Goal: Obtain resource: Download file/media

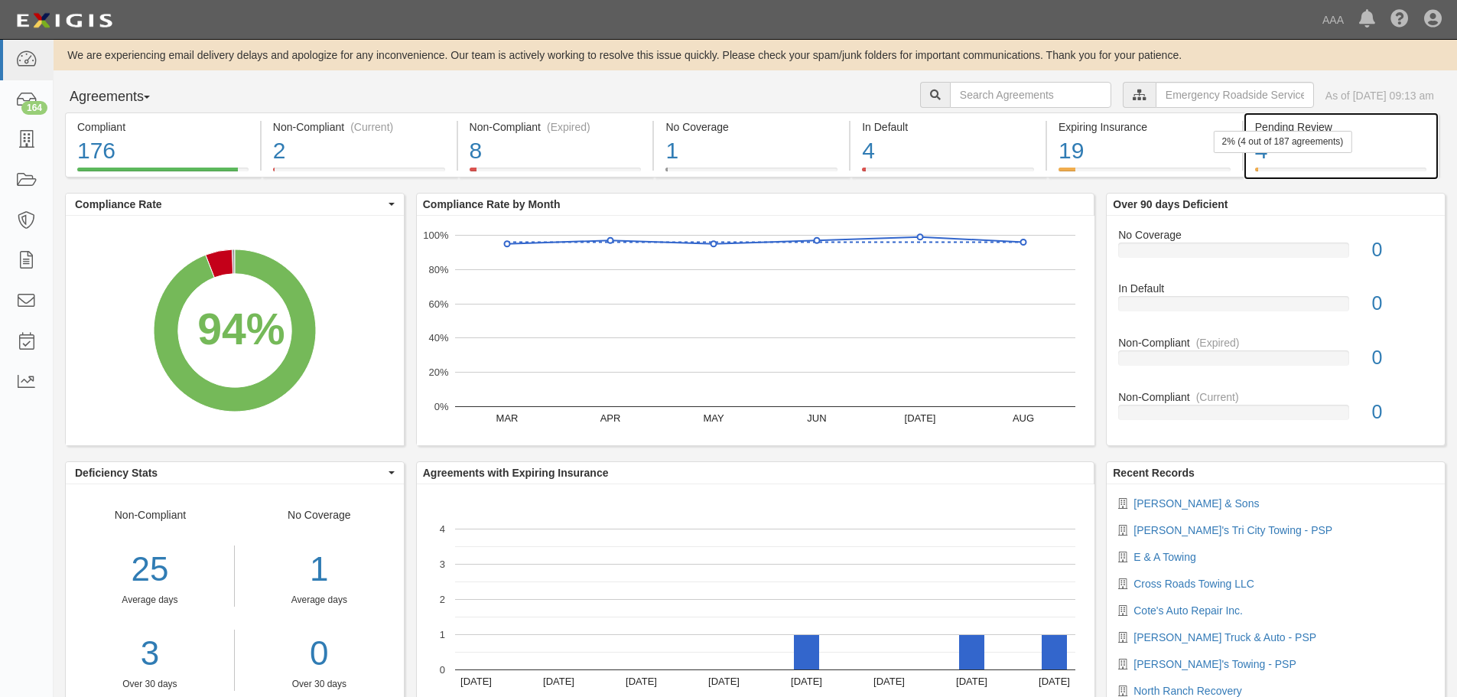
click at [1296, 148] on div "2% (4 out of 187 agreements)" at bounding box center [1283, 142] width 138 height 22
click at [1269, 146] on div "2% (4 out of 187 agreements)" at bounding box center [1283, 142] width 138 height 22
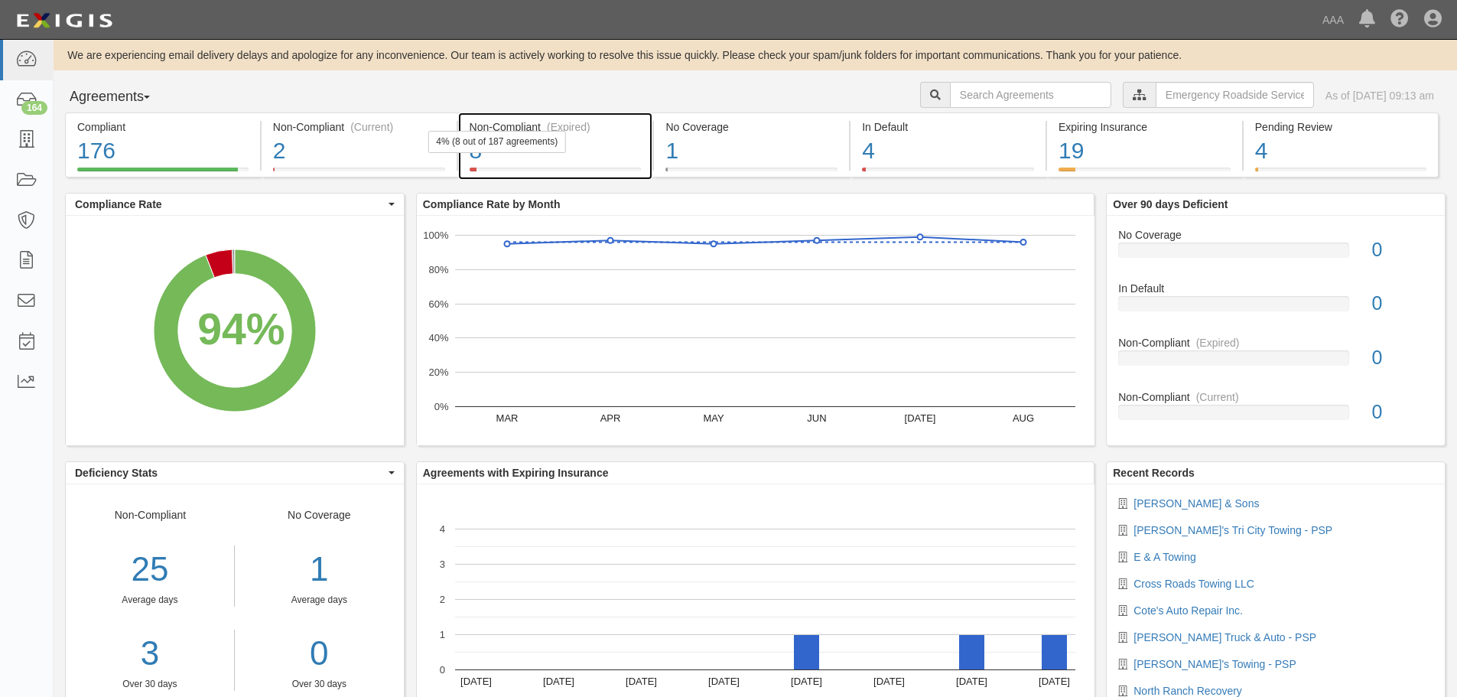
click at [528, 145] on div "4% (8 out of 187 agreements)" at bounding box center [496, 142] width 138 height 22
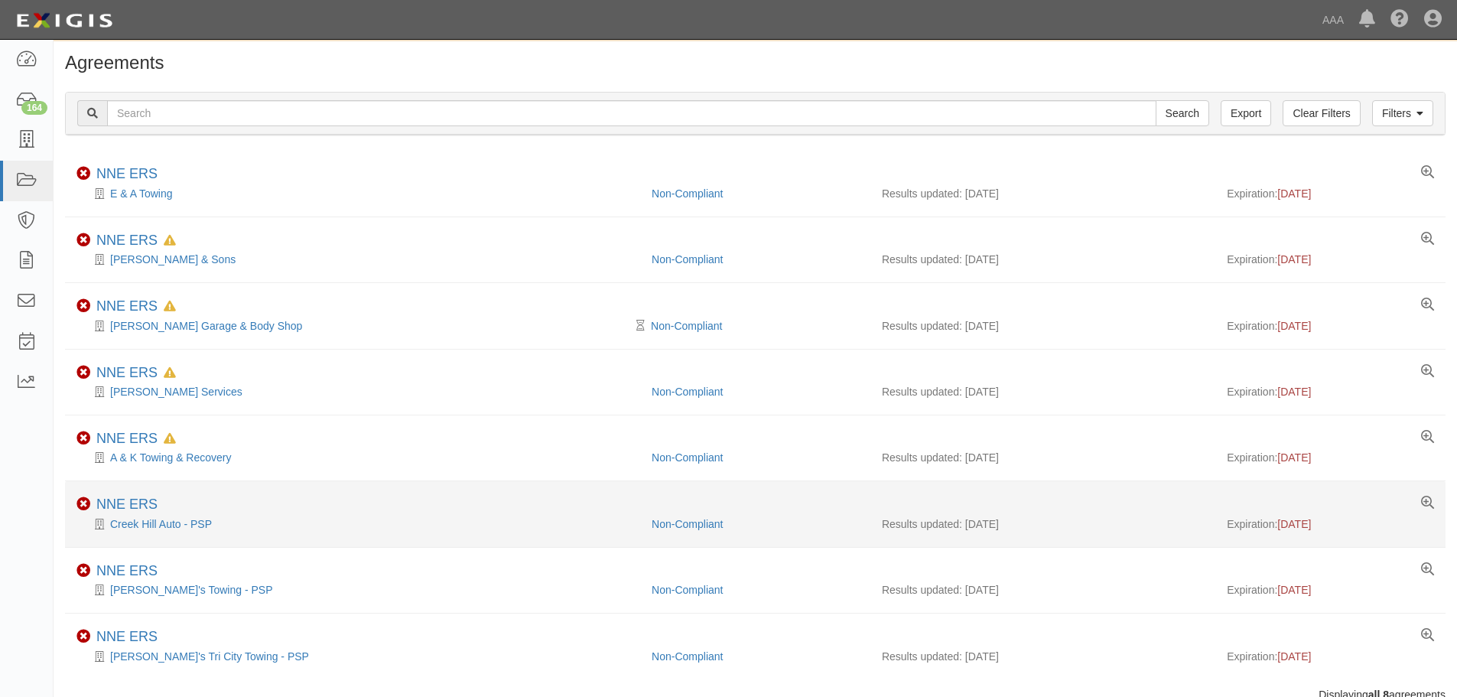
scroll to position [86, 0]
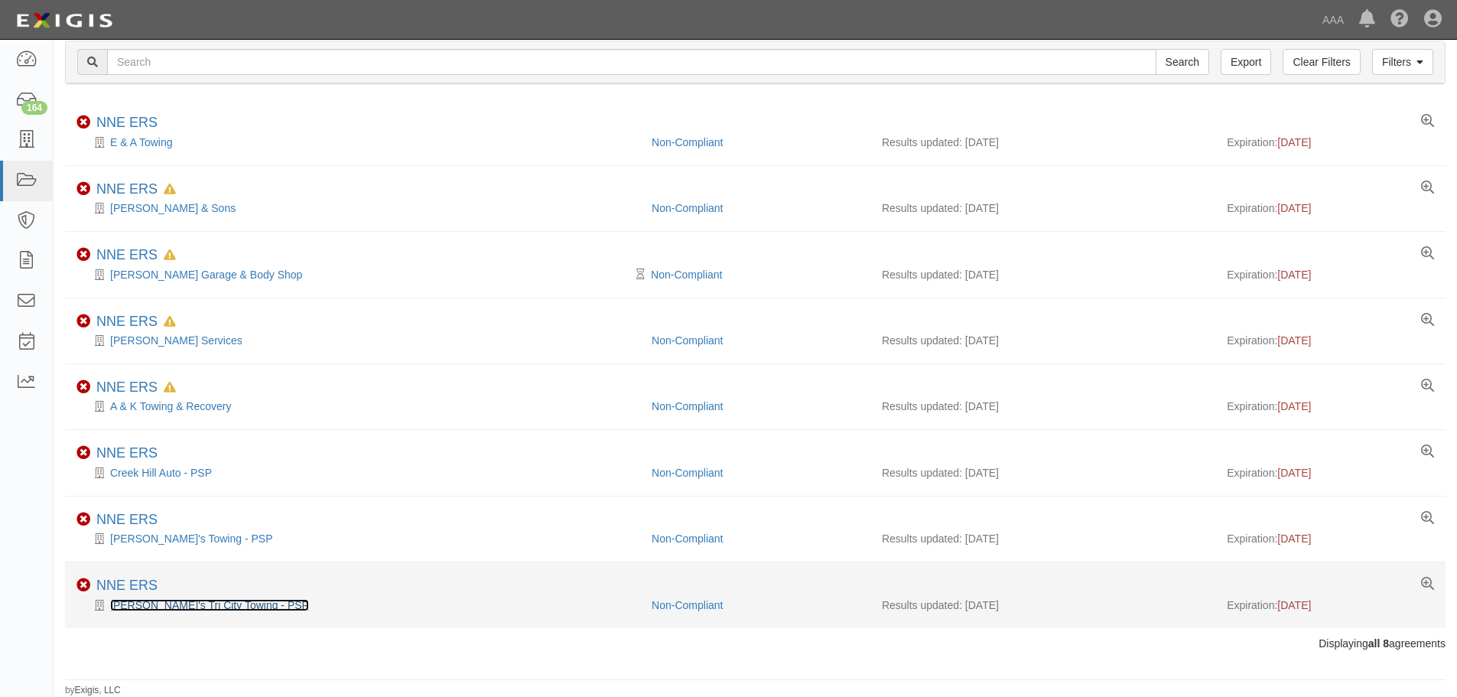
click at [159, 606] on link "[PERSON_NAME]'s Tri City Towing - PSP" at bounding box center [209, 605] width 199 height 12
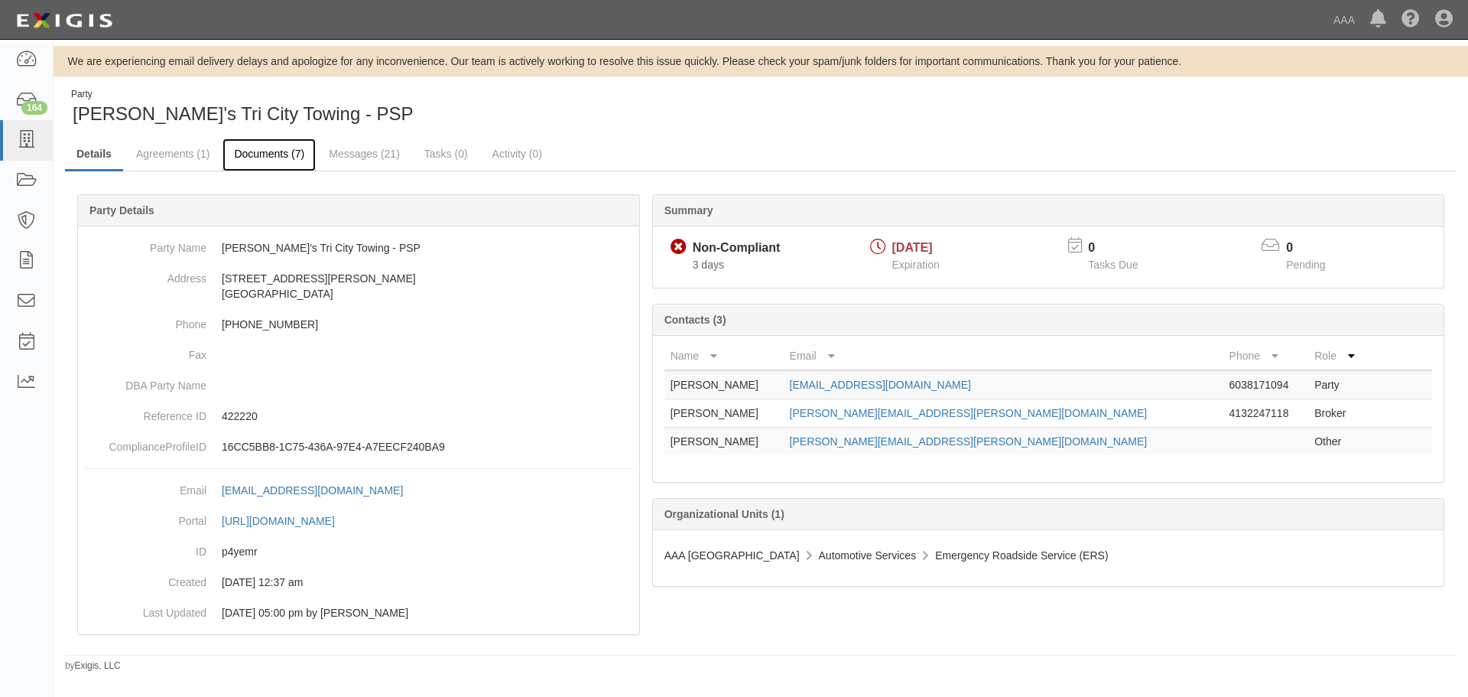
click at [262, 163] on link "Documents (7)" at bounding box center [269, 154] width 93 height 33
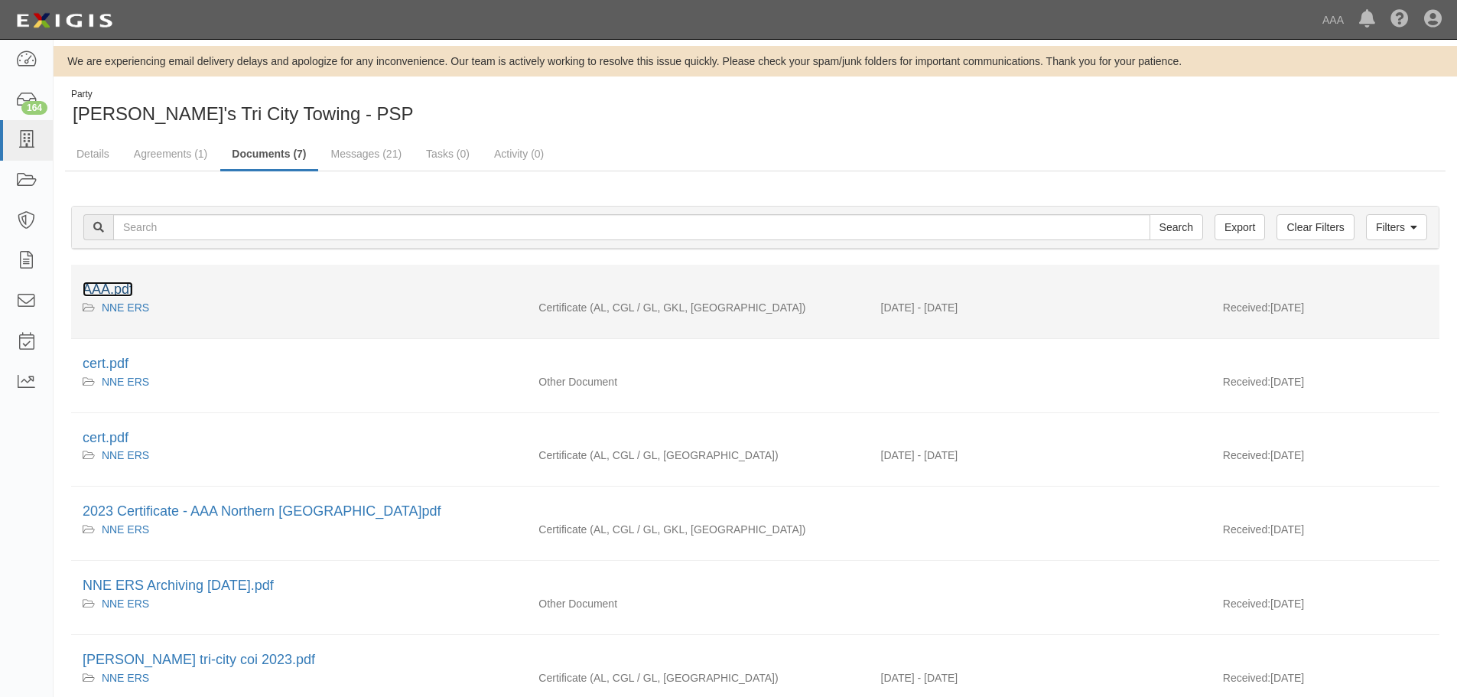
click at [115, 286] on link "AAA.pdf" at bounding box center [108, 288] width 50 height 15
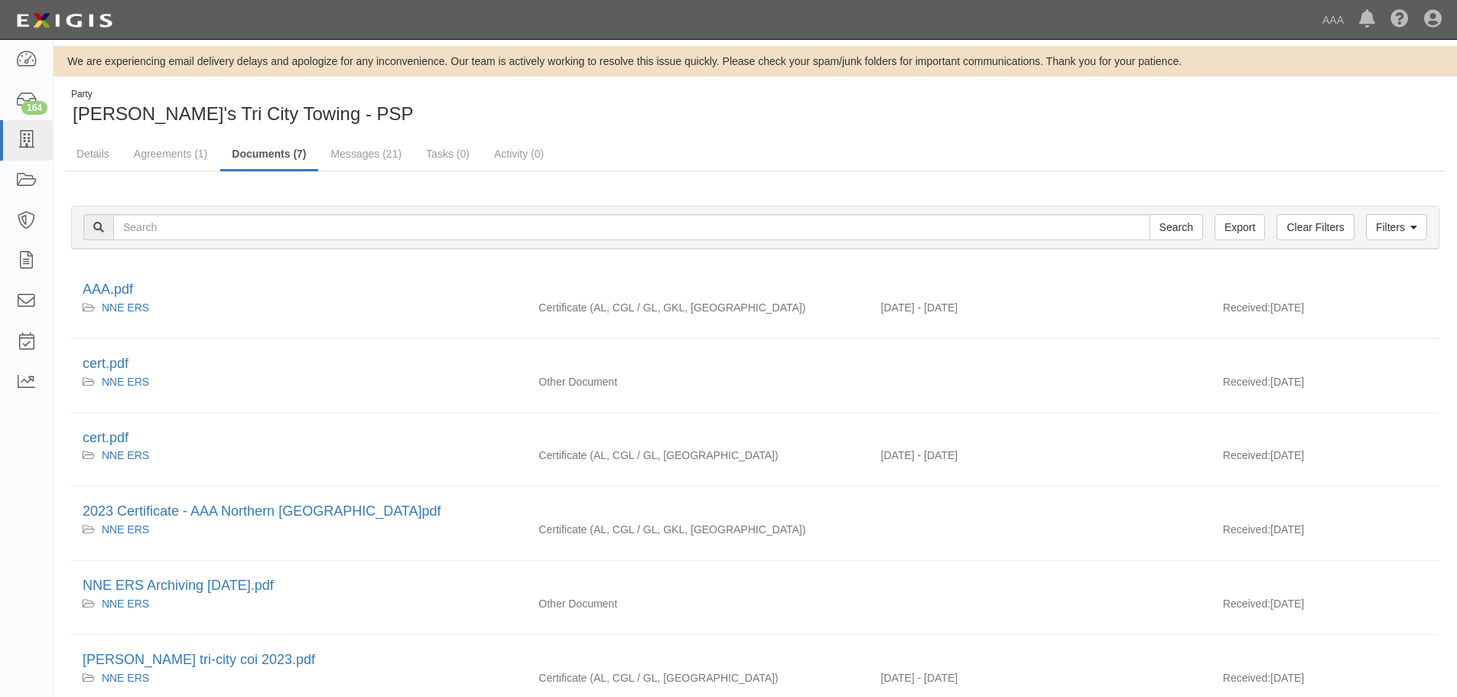
click at [888, 116] on div "Party [PERSON_NAME]'s Tri City Towing - PSP" at bounding box center [755, 107] width 1403 height 39
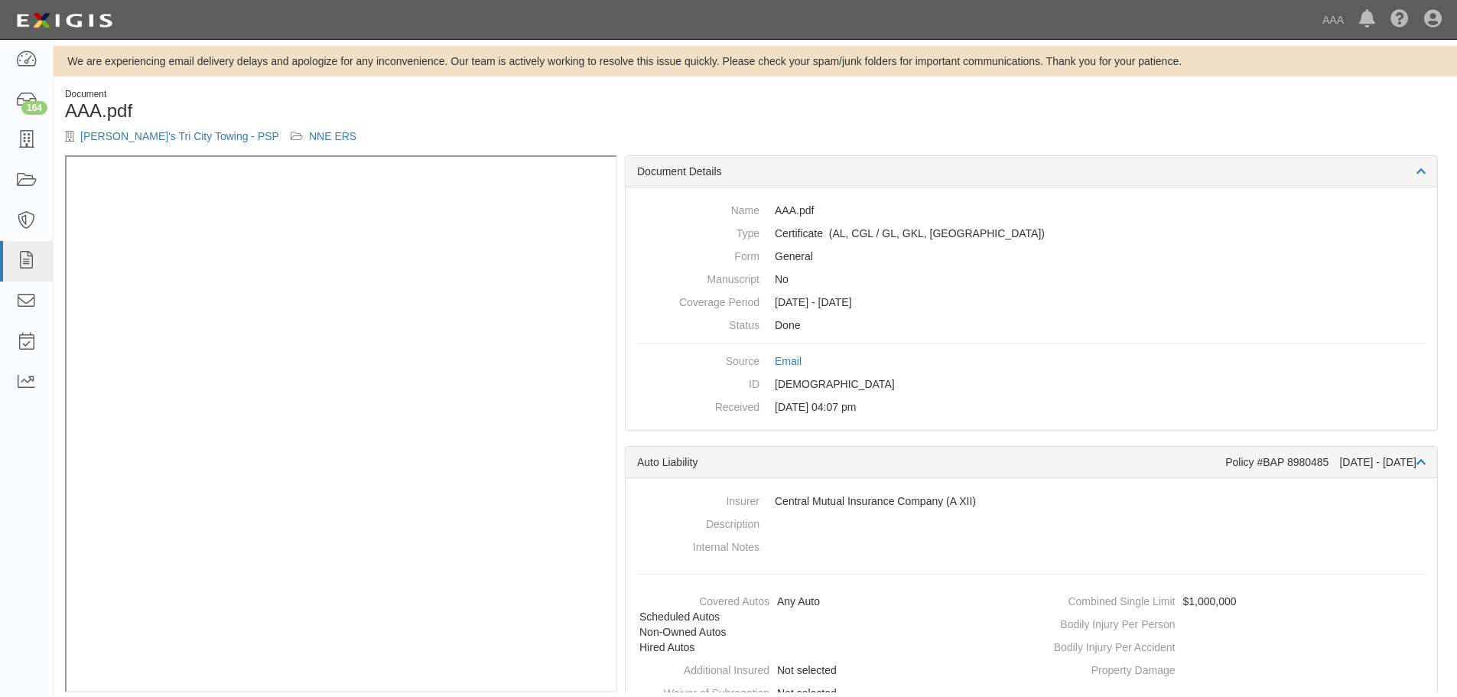
click at [396, 106] on h1 "AAA.pdf" at bounding box center [404, 111] width 679 height 20
click at [398, 114] on h1 "AAA.pdf" at bounding box center [404, 111] width 679 height 20
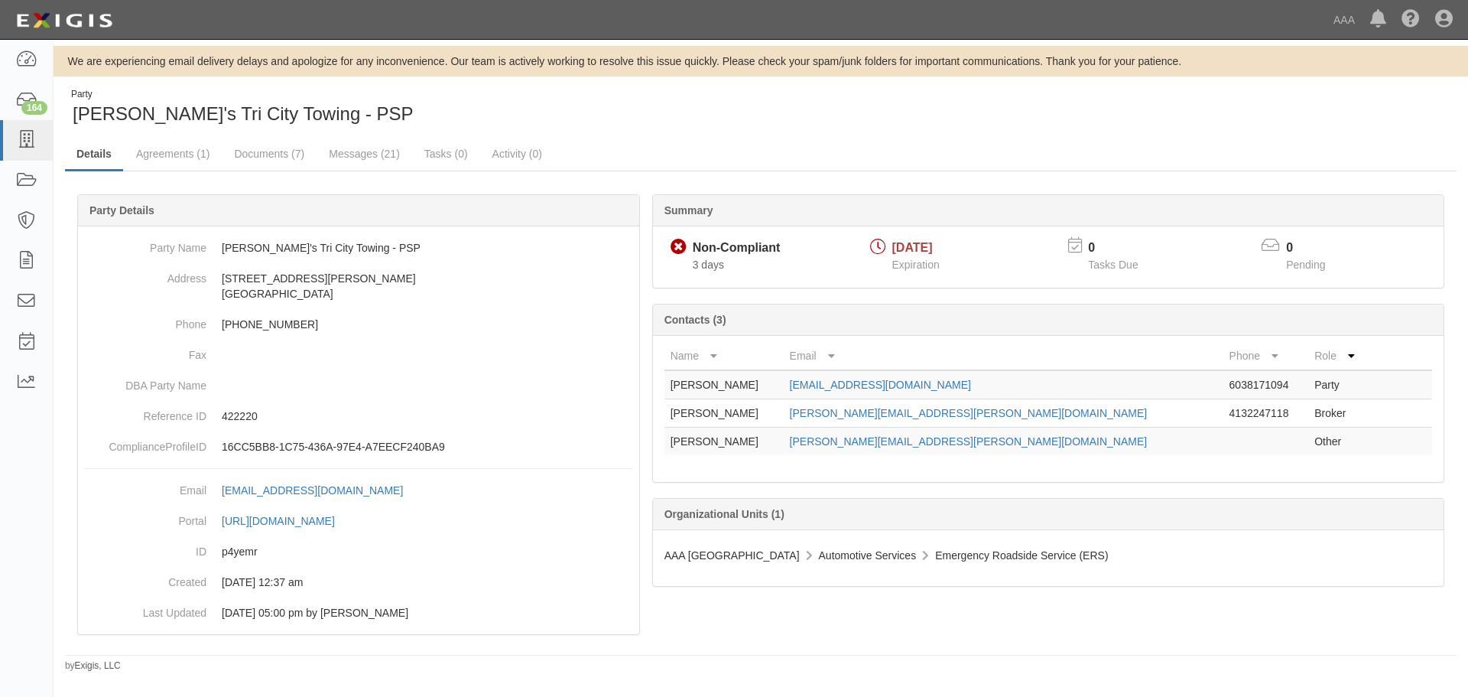
click at [655, 147] on ul "Details Agreements (1) Documents (7) Messages (21) Tasks (0) Activity (0)" at bounding box center [761, 154] width 1392 height 33
